Goal: Information Seeking & Learning: Learn about a topic

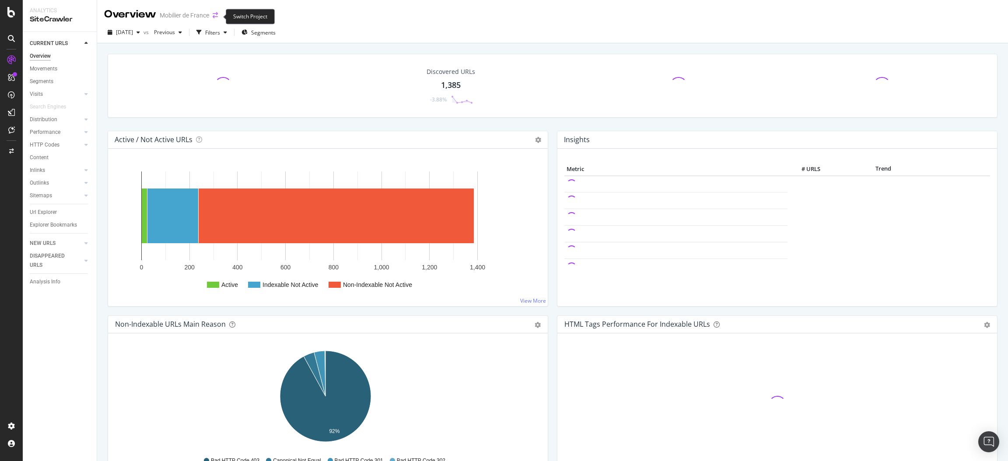
click at [216, 14] on icon "arrow-right-arrow-left" at bounding box center [215, 15] width 5 height 6
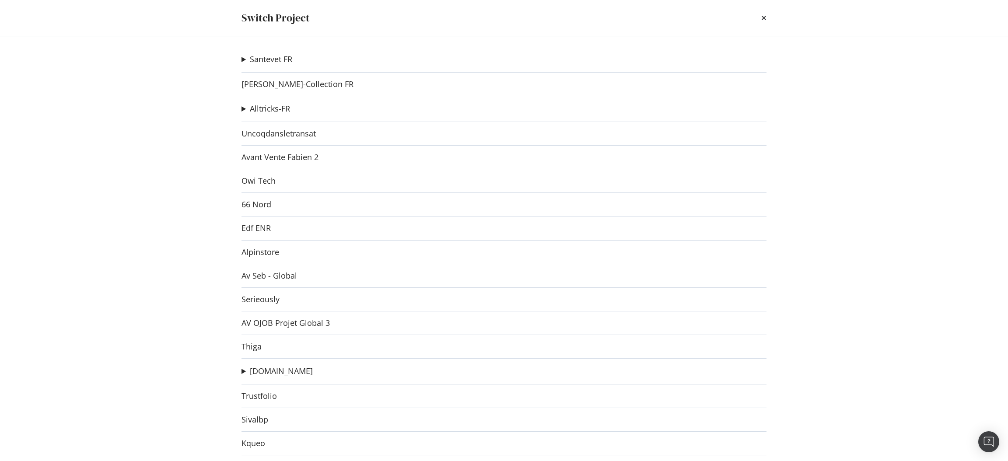
click at [149, 148] on div "Switch Project Santevet FR Santevet DE new Ad-Hoc Project Santevet IT Ad-Hoc Pr…" at bounding box center [504, 230] width 1008 height 461
click at [249, 418] on link "Sivalbp" at bounding box center [254, 419] width 27 height 9
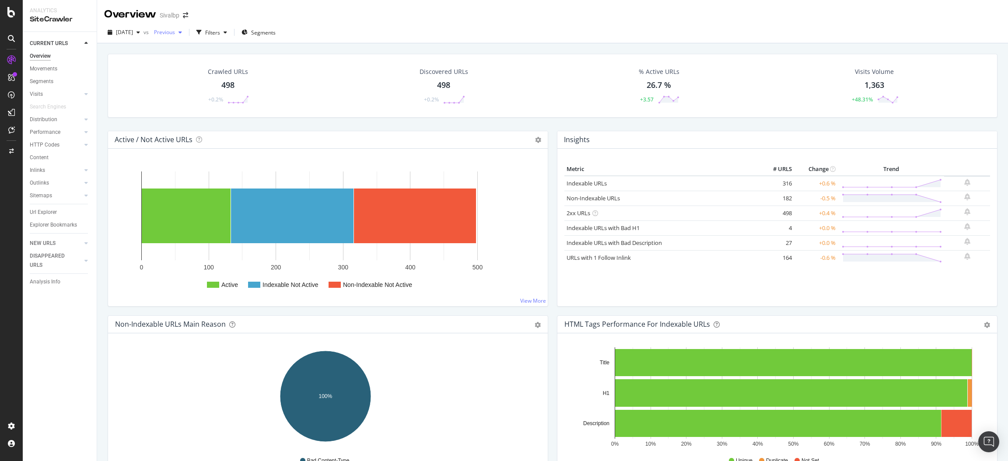
click at [185, 30] on div "button" at bounding box center [180, 32] width 10 height 5
click at [217, 87] on div "[DATE]" at bounding box center [195, 88] width 50 height 8
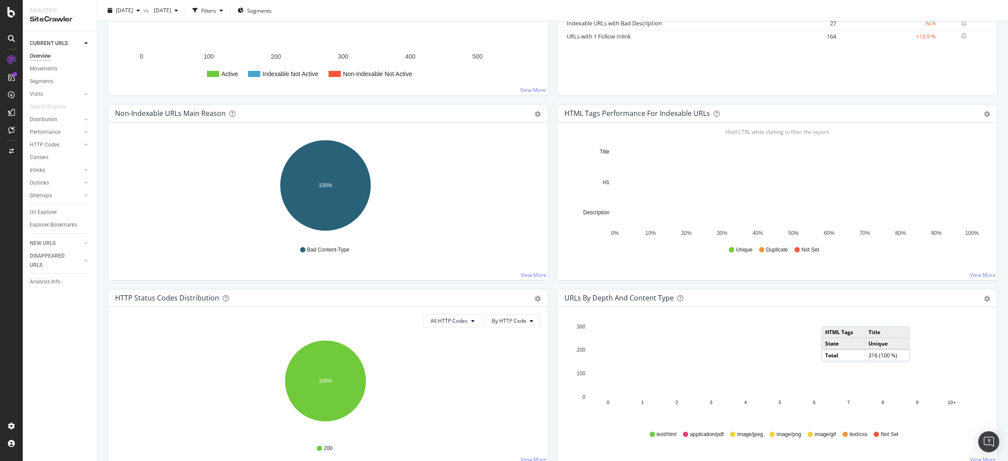
scroll to position [219, 0]
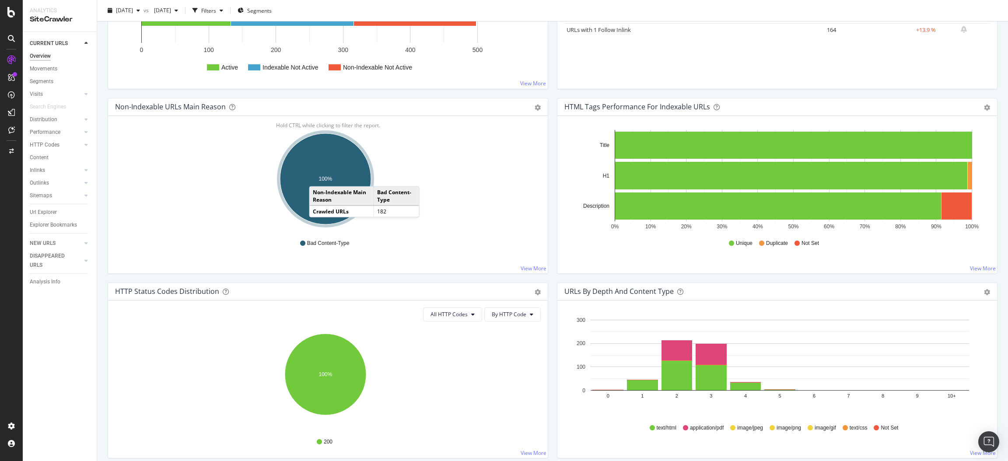
click at [317, 178] on ellipse "A chart." at bounding box center [325, 178] width 91 height 91
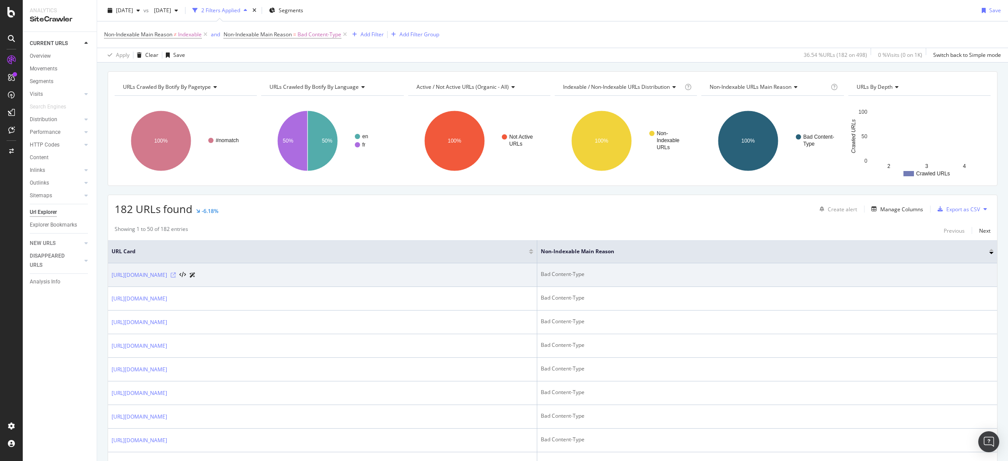
scroll to position [43, 0]
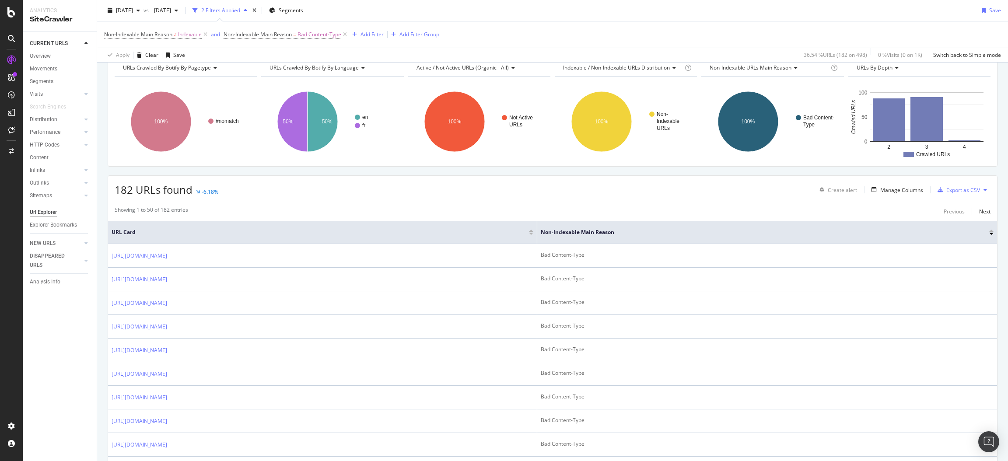
click at [886, 183] on div "Create alert Manage Columns Export as CSV" at bounding box center [903, 189] width 175 height 15
click at [891, 187] on div "Manage Columns" at bounding box center [901, 189] width 43 height 7
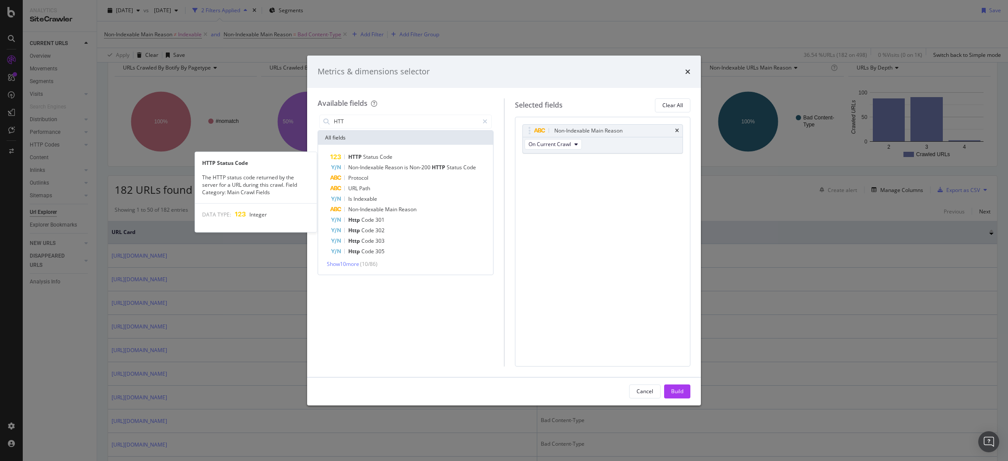
type input "HTT"
click at [411, 157] on div "HTTP Status Code" at bounding box center [410, 157] width 161 height 10
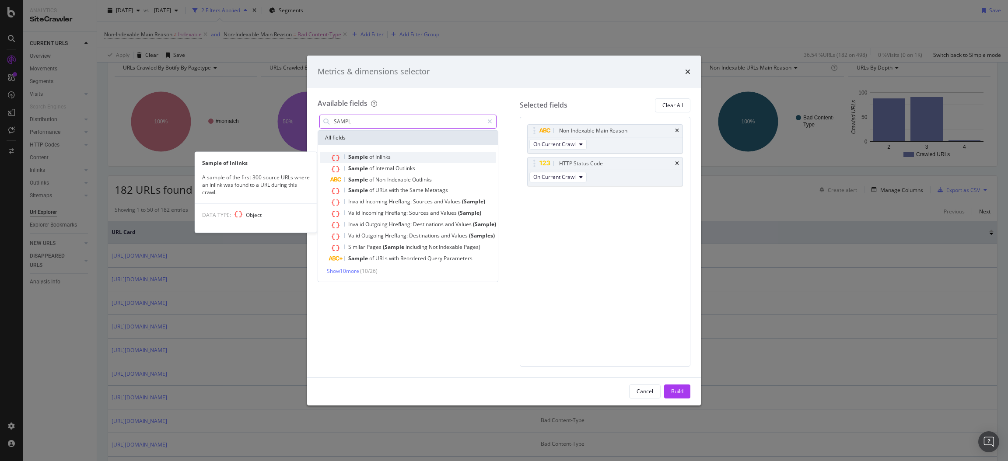
type input "SAMPL"
click at [365, 159] on span "Sample" at bounding box center [358, 156] width 21 height 7
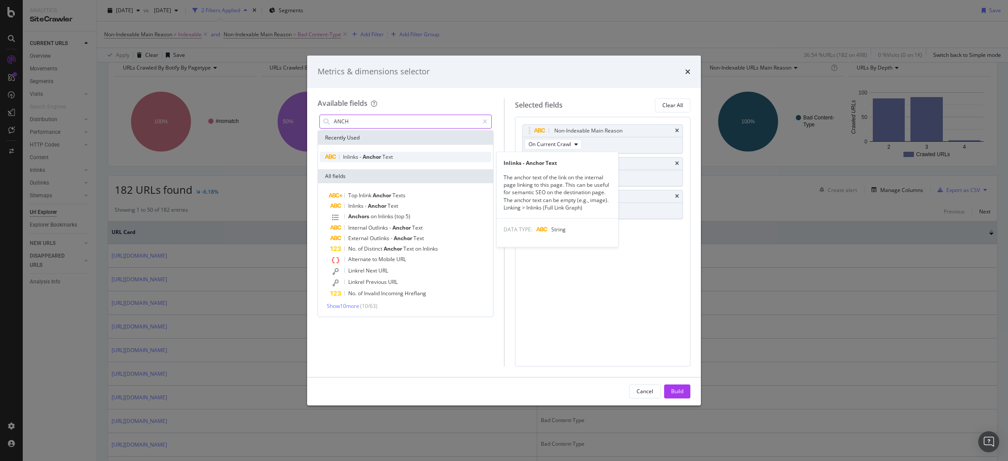
type input "ANCH"
click at [360, 157] on span "-" at bounding box center [361, 156] width 3 height 7
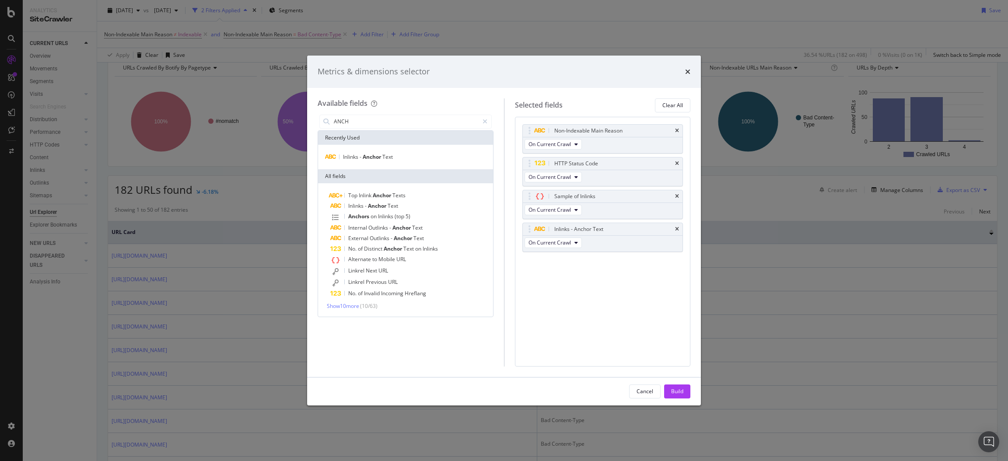
click at [684, 388] on button "Build" at bounding box center [677, 392] width 26 height 14
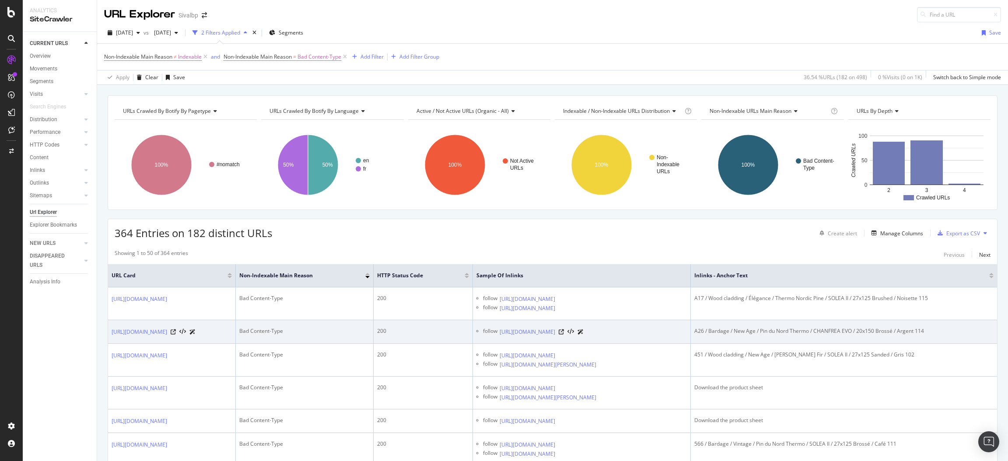
click at [584, 336] on div at bounding box center [571, 331] width 25 height 9
click at [564, 335] on icon at bounding box center [561, 331] width 5 height 5
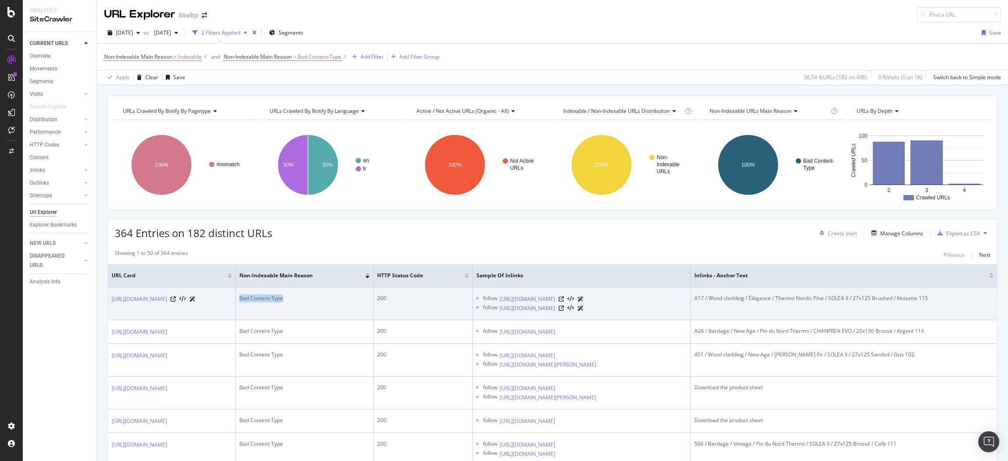
drag, startPoint x: 345, startPoint y: 305, endPoint x: 270, endPoint y: 305, distance: 74.8
click at [270, 305] on tr "[URL][DOMAIN_NAME] Bad Content-Type 200 follow [URL][DOMAIN_NAME] follow [URL][…" at bounding box center [552, 303] width 889 height 33
copy div "Bad Content-Type"
drag, startPoint x: 738, startPoint y: 301, endPoint x: 968, endPoint y: 295, distance: 229.7
click at [968, 295] on div "A17 / Wood cladding / Élégance / Thermo Nordic Pine / SOLEA II / 27x125 Brushed…" at bounding box center [843, 298] width 299 height 8
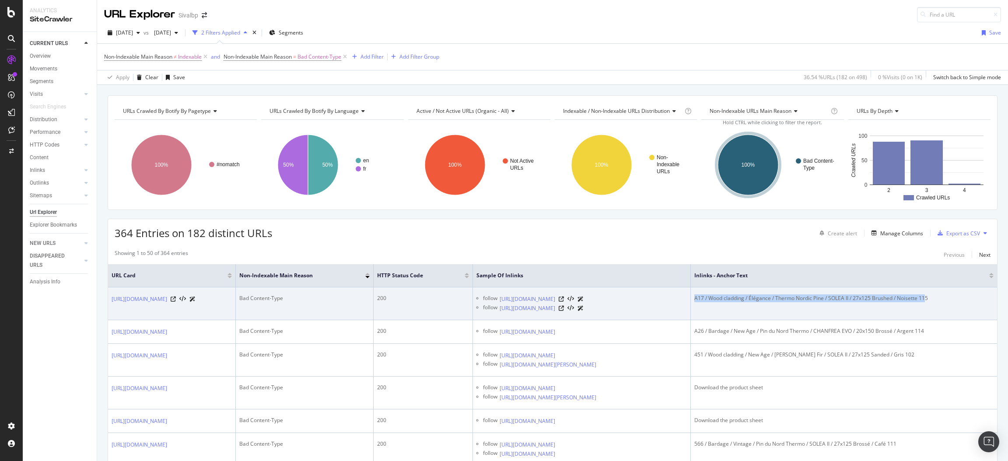
copy div "A17 / Wood cladding / Élégance / Thermo Nordic Pine / SOLEA II / 27x125 Brushed…"
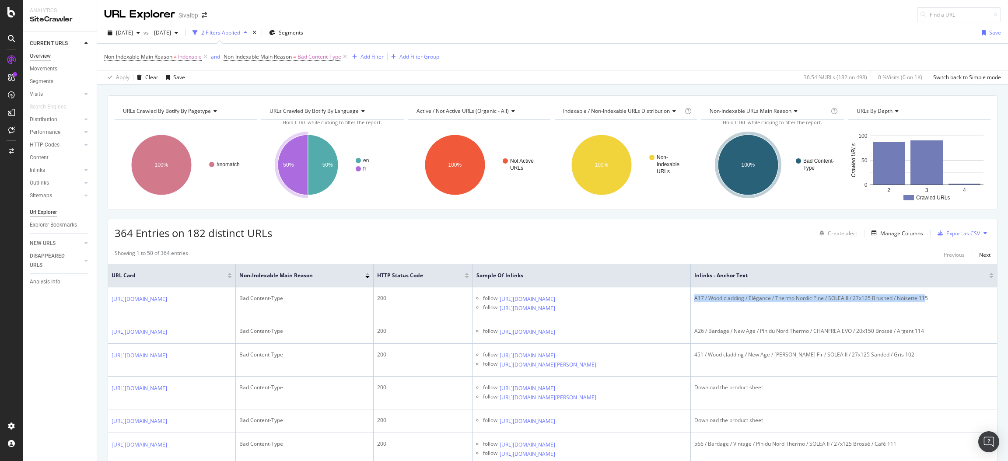
click at [42, 57] on div "Overview" at bounding box center [40, 56] width 21 height 9
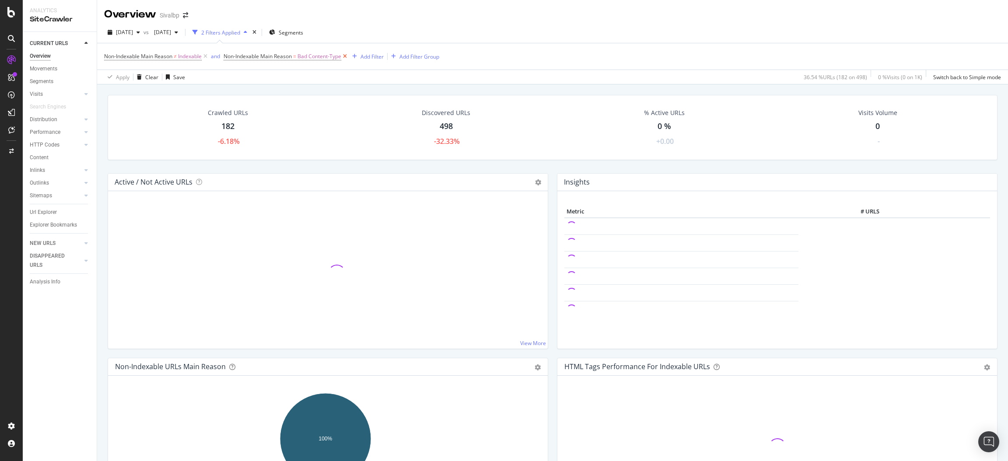
click at [348, 54] on icon at bounding box center [344, 56] width 7 height 9
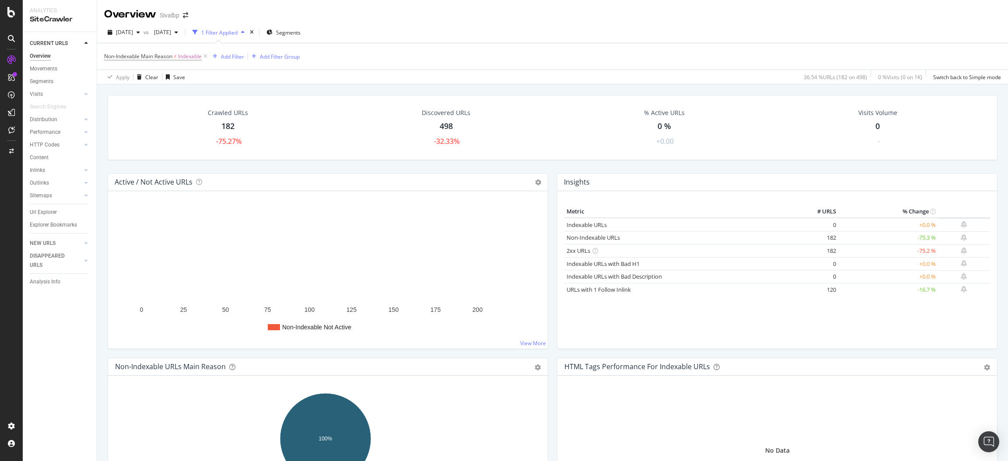
scroll to position [43, 0]
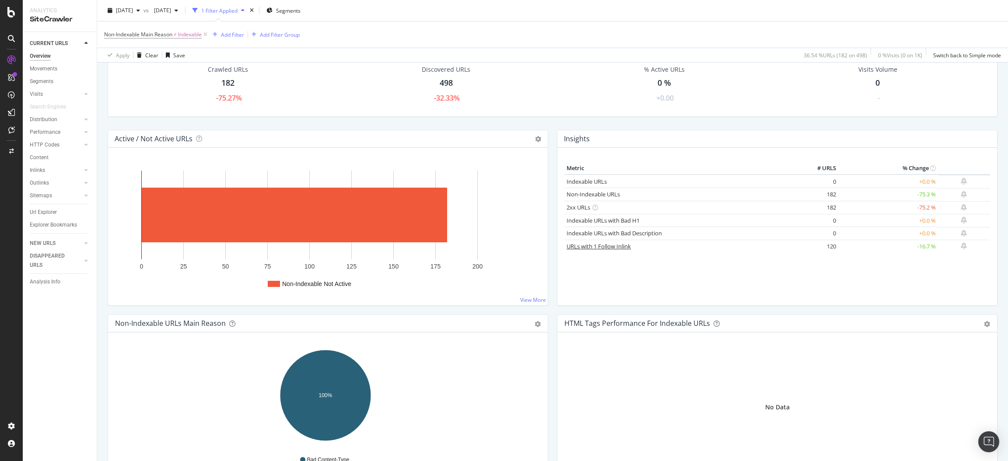
click at [603, 247] on link "URLs with 1 Follow Inlink" at bounding box center [599, 246] width 64 height 8
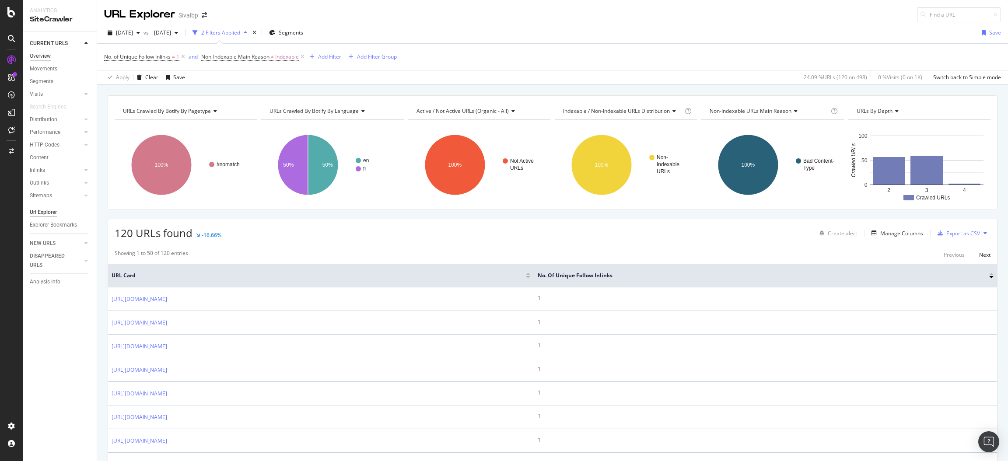
click at [42, 53] on div "Overview" at bounding box center [40, 56] width 21 height 9
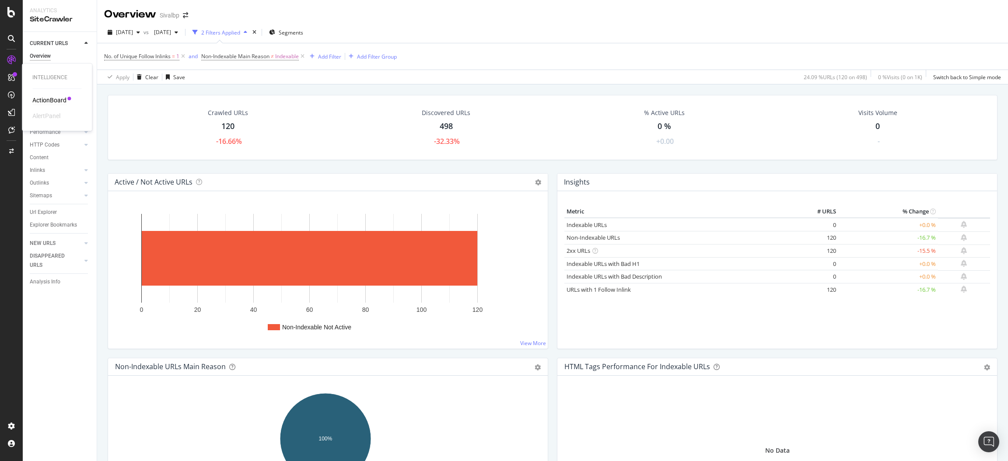
click at [41, 101] on div "ActionBoard" at bounding box center [49, 100] width 34 height 9
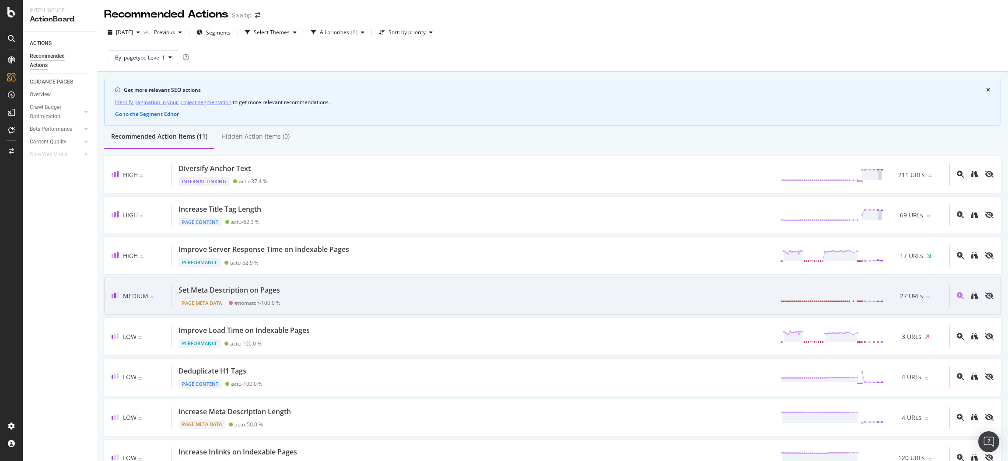
scroll to position [176, 0]
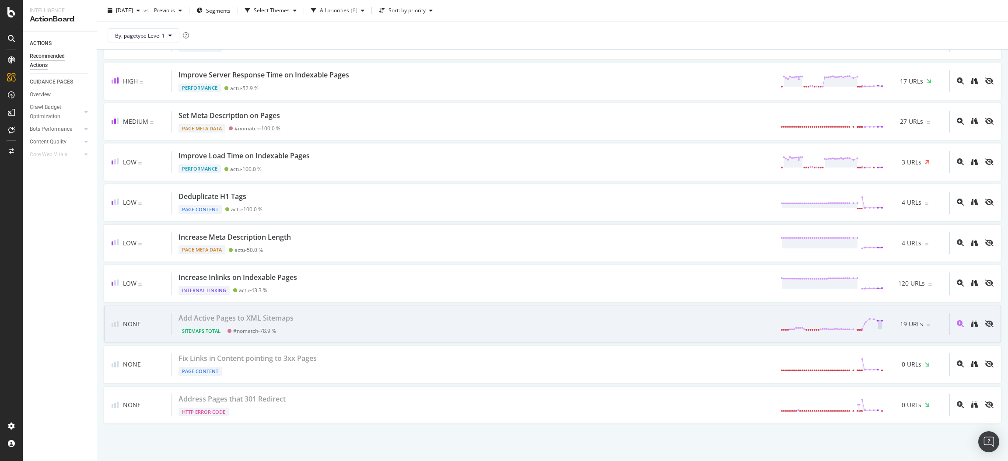
click at [250, 330] on div "#nomatch - 78.9 %" at bounding box center [254, 331] width 43 height 7
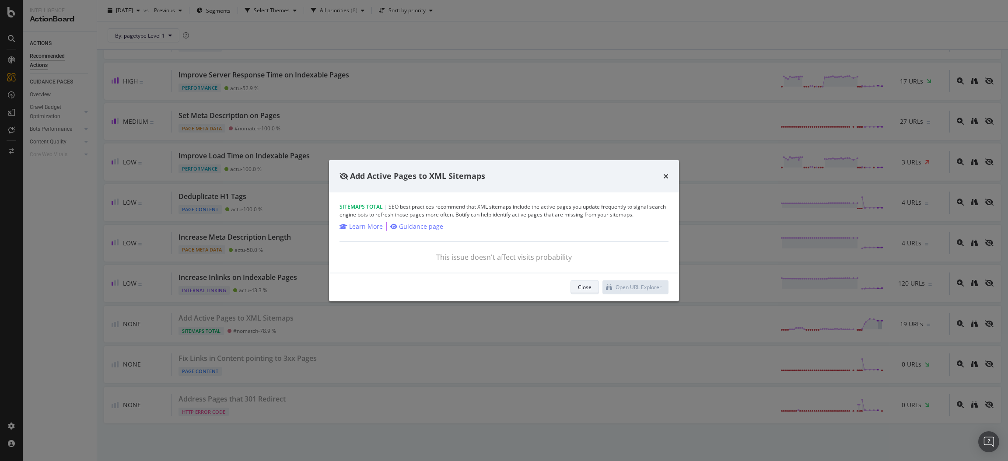
click at [578, 289] on div "Close" at bounding box center [585, 286] width 14 height 7
